Goal: Task Accomplishment & Management: Use online tool/utility

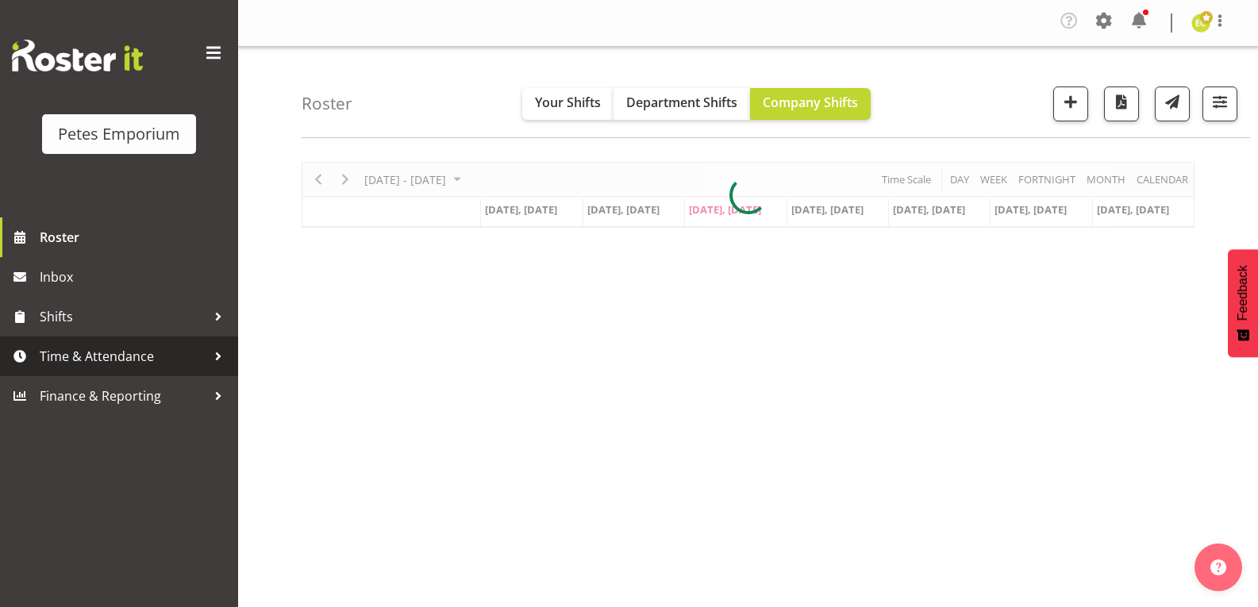
click at [50, 356] on span "Time & Attendance" at bounding box center [123, 356] width 167 height 24
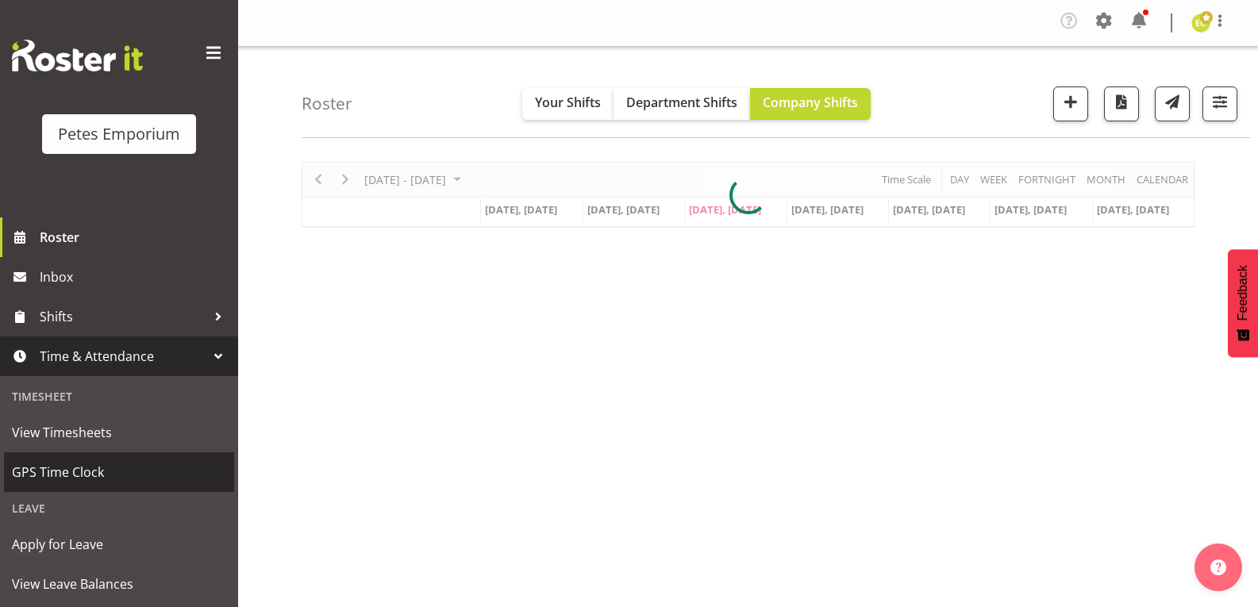
click at [40, 469] on span "GPS Time Clock" at bounding box center [119, 472] width 214 height 24
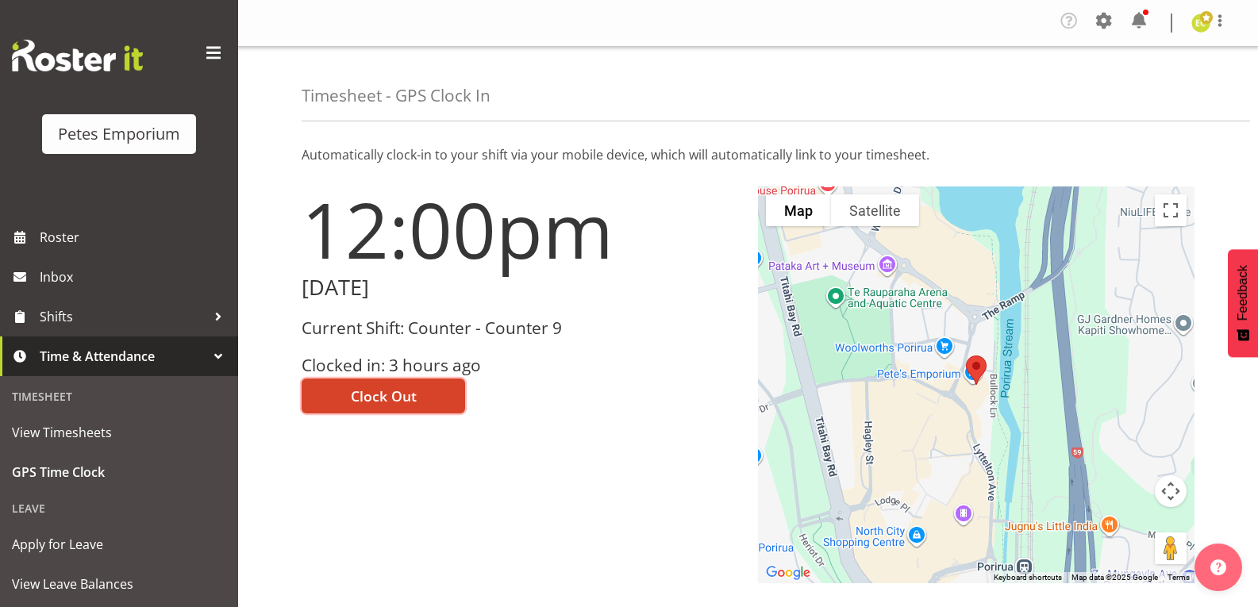
click at [406, 389] on span "Clock Out" at bounding box center [384, 396] width 66 height 21
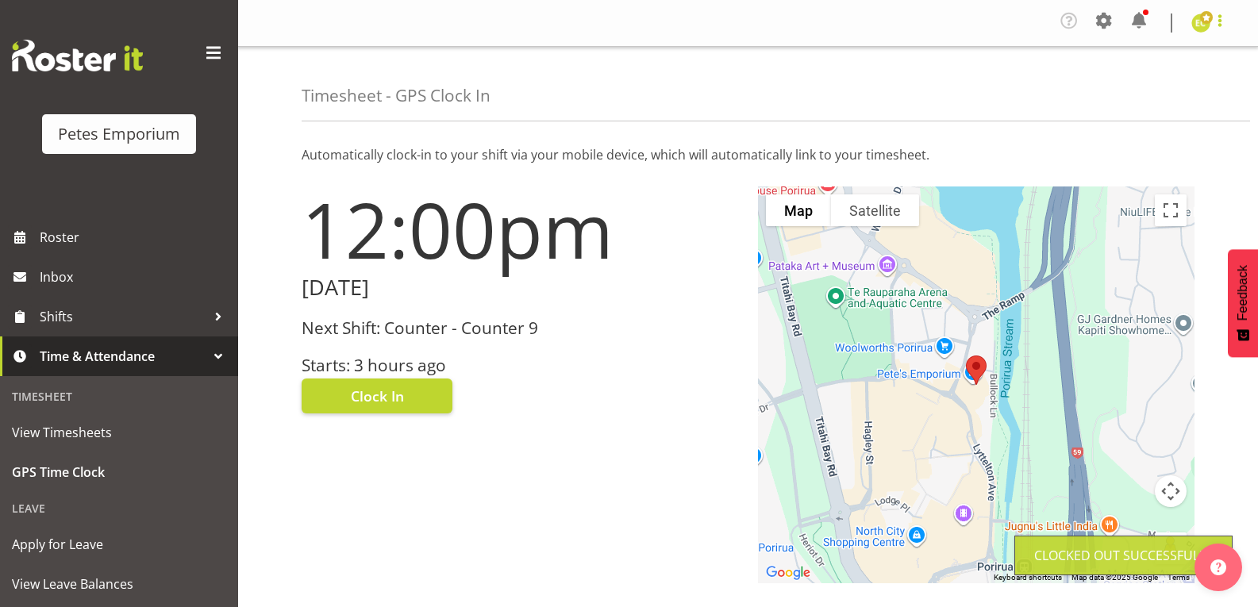
click at [1220, 21] on span at bounding box center [1219, 20] width 19 height 19
click at [1148, 94] on link "Log Out" at bounding box center [1153, 87] width 152 height 29
